Goal: Task Accomplishment & Management: Use online tool/utility

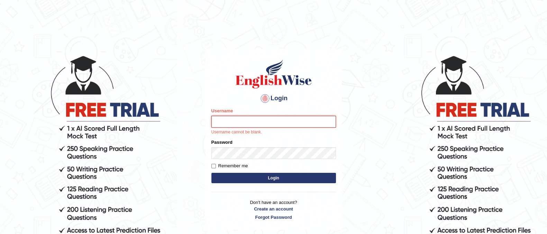
click at [258, 121] on input "Username" at bounding box center [273, 122] width 124 height 12
type input "masum"
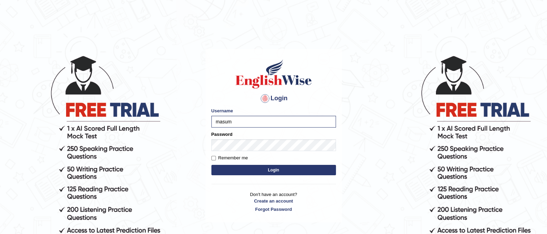
click at [266, 169] on button "Login" at bounding box center [273, 170] width 124 height 10
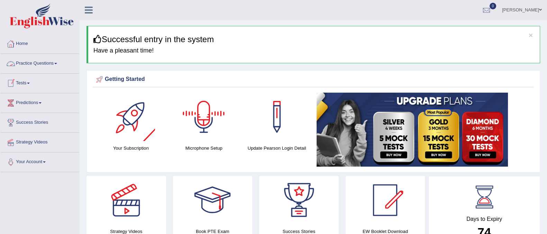
click at [200, 120] on div at bounding box center [203, 117] width 48 height 48
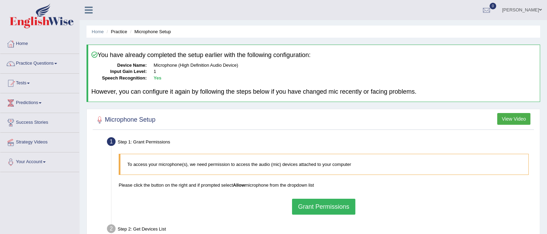
click at [315, 205] on button "Grant Permissions" at bounding box center [323, 207] width 63 height 16
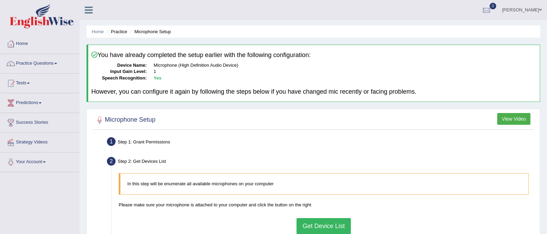
click at [323, 221] on button "Get Device List" at bounding box center [323, 226] width 54 height 16
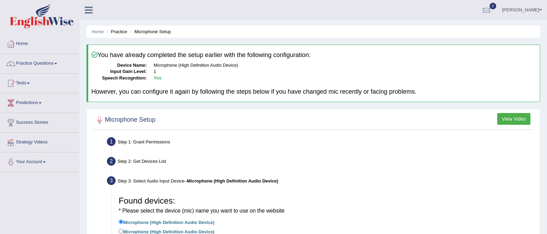
scroll to position [86, 0]
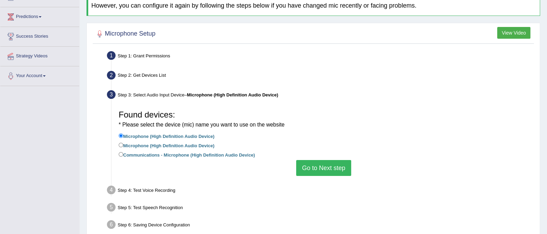
click at [310, 171] on button "Go to Next step" at bounding box center [323, 168] width 55 height 16
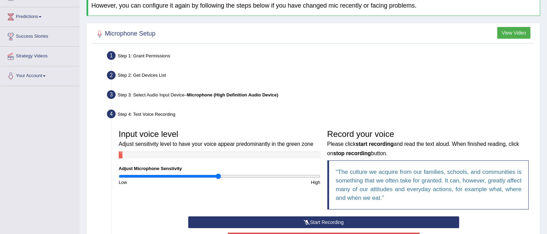
scroll to position [130, 0]
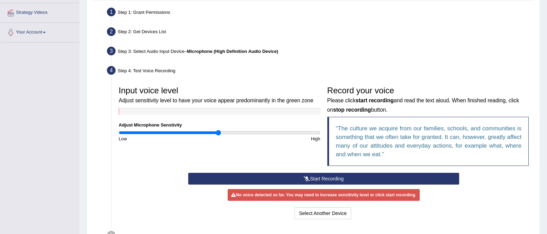
click at [355, 180] on button "Start Recording" at bounding box center [323, 179] width 271 height 12
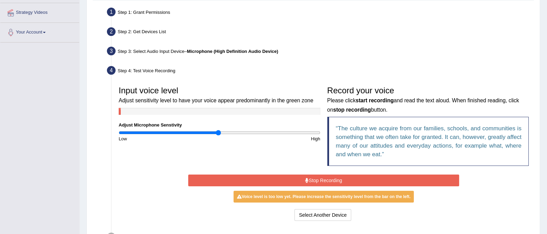
click at [356, 180] on button "Stop Recording" at bounding box center [323, 181] width 271 height 12
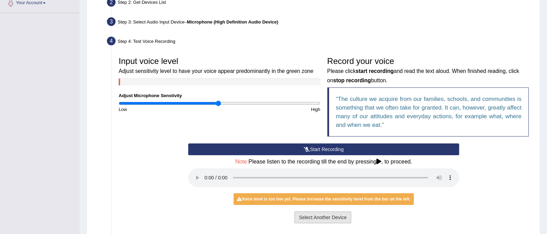
scroll to position [173, 0]
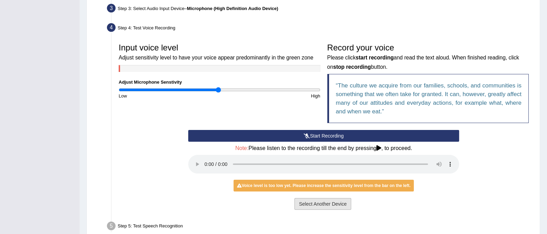
click at [341, 202] on button "Select Another Device" at bounding box center [322, 204] width 57 height 12
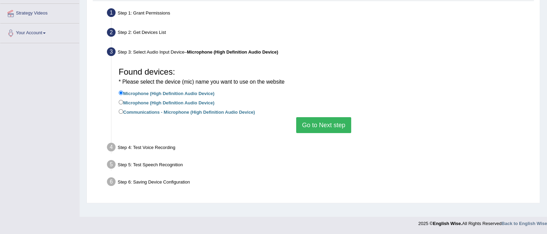
scroll to position [129, 0]
click at [331, 131] on button "Go to Next step" at bounding box center [323, 125] width 55 height 16
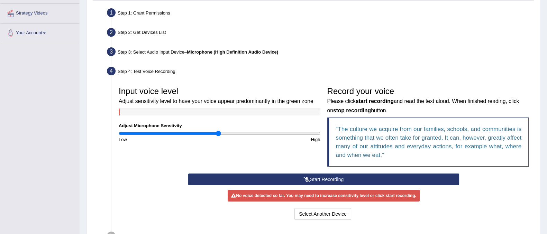
click at [334, 178] on button "Start Recording" at bounding box center [323, 180] width 271 height 12
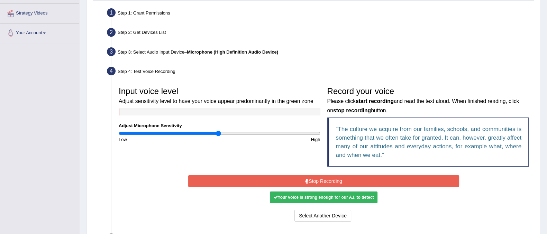
click at [333, 182] on button "Stop Recording" at bounding box center [323, 181] width 271 height 12
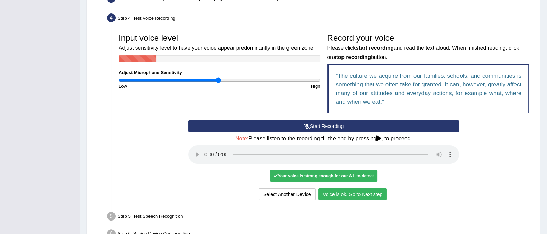
scroll to position [225, 0]
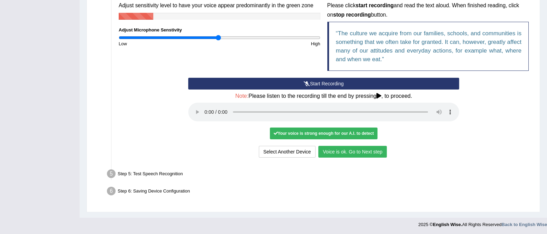
click at [337, 149] on button "Voice is ok. Go to Next step" at bounding box center [352, 152] width 68 height 12
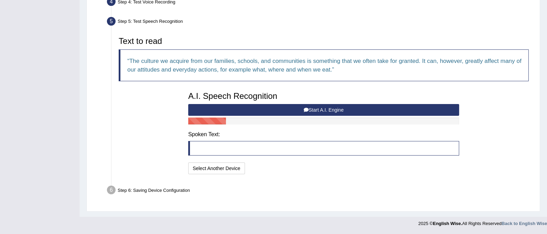
scroll to position [197, 0]
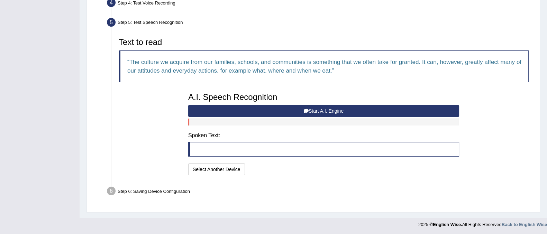
click at [301, 112] on button "Start A.I. Engine" at bounding box center [323, 111] width 271 height 12
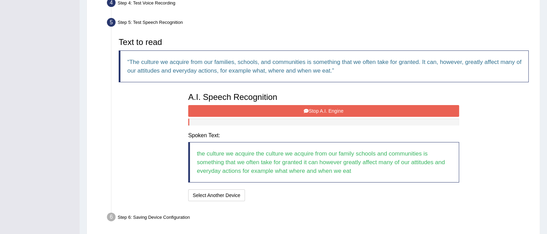
click at [303, 113] on button "Stop A.I. Engine" at bounding box center [323, 111] width 271 height 12
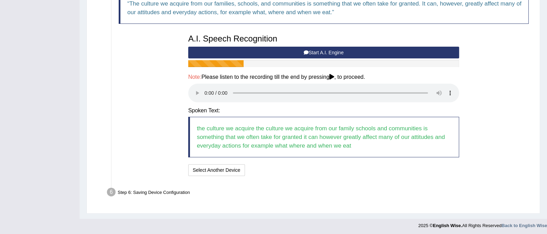
scroll to position [257, 0]
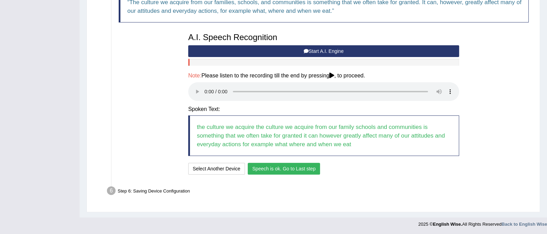
click at [283, 170] on button "Speech is ok. Go to Last step" at bounding box center [284, 169] width 72 height 12
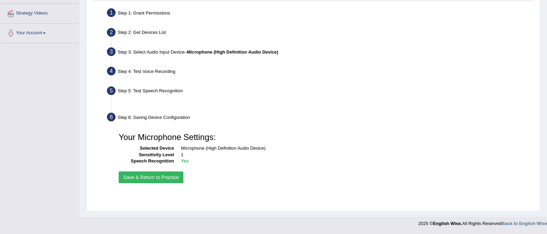
scroll to position [129, 0]
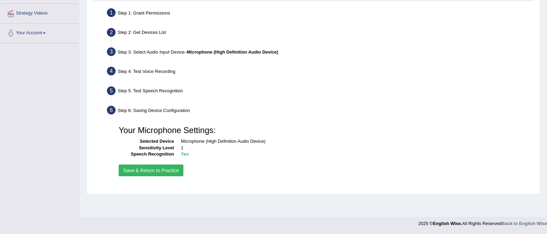
click at [174, 171] on button "Save & Return to Practice" at bounding box center [151, 171] width 65 height 12
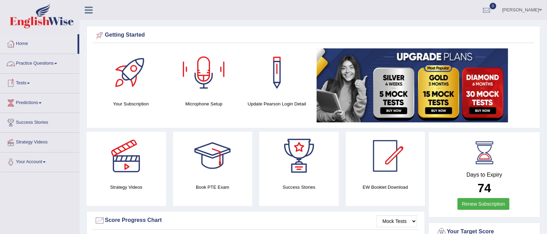
click at [27, 63] on link "Practice Questions" at bounding box center [39, 62] width 79 height 17
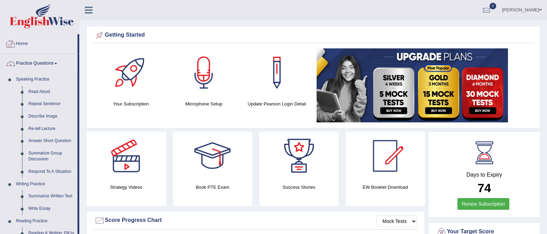
click at [25, 46] on link "Home" at bounding box center [38, 42] width 77 height 17
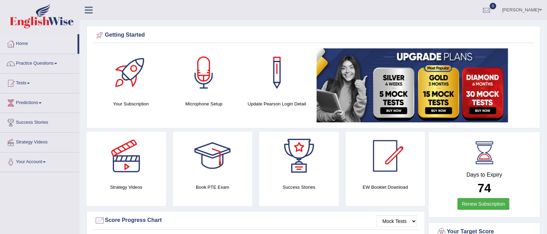
drag, startPoint x: 0, startPoint y: 0, endPoint x: 25, endPoint y: 83, distance: 86.2
click at [25, 83] on link "Tests" at bounding box center [39, 82] width 79 height 17
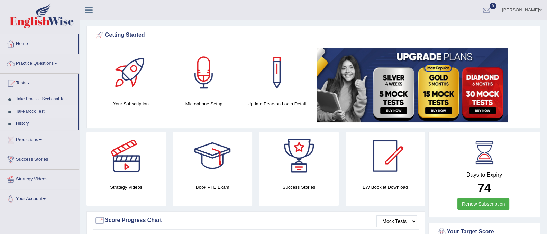
click at [37, 111] on link "Take Mock Test" at bounding box center [45, 111] width 65 height 12
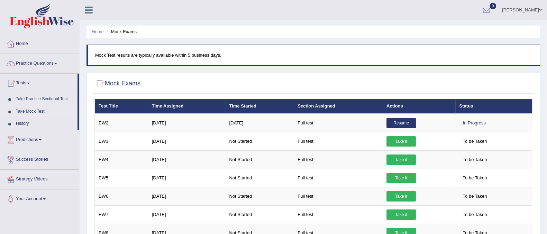
click at [434, 110] on th "Actions" at bounding box center [418, 106] width 73 height 15
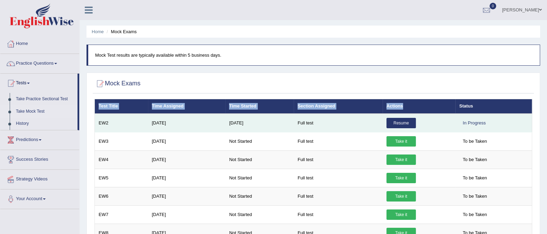
click at [399, 119] on link "Resume" at bounding box center [400, 123] width 29 height 10
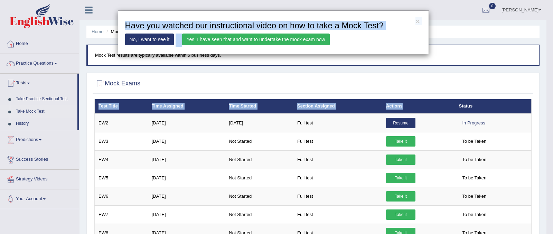
click at [239, 39] on link "Yes, I have seen that and want to undertake the mock exam now" at bounding box center [256, 40] width 148 height 12
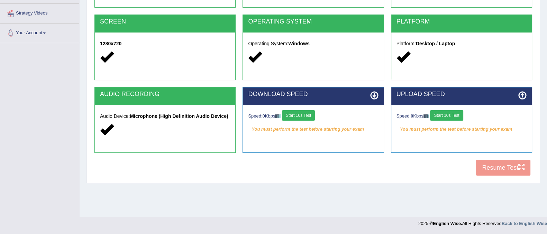
click at [297, 111] on button "Start 10s Test" at bounding box center [298, 115] width 33 height 10
click at [451, 118] on button "Start 10s Test" at bounding box center [446, 115] width 33 height 10
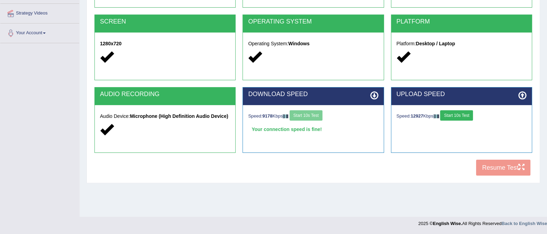
click at [503, 165] on div "COOKIES Cookies Enabled JAVASCRIPT Javascript Enabled BROWSER Browser: Chrome S…" at bounding box center [313, 61] width 441 height 238
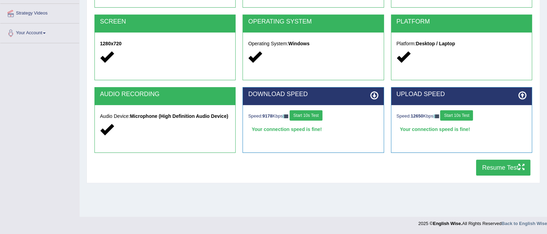
click at [501, 167] on button "Resume Test" at bounding box center [503, 168] width 54 height 16
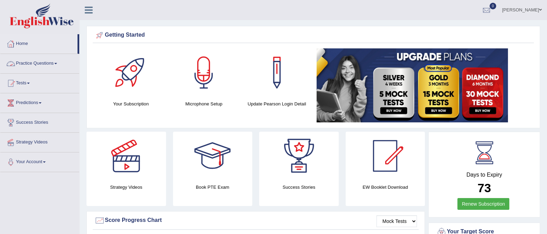
click at [47, 63] on link "Practice Questions" at bounding box center [39, 62] width 79 height 17
